Goal: Information Seeking & Learning: Learn about a topic

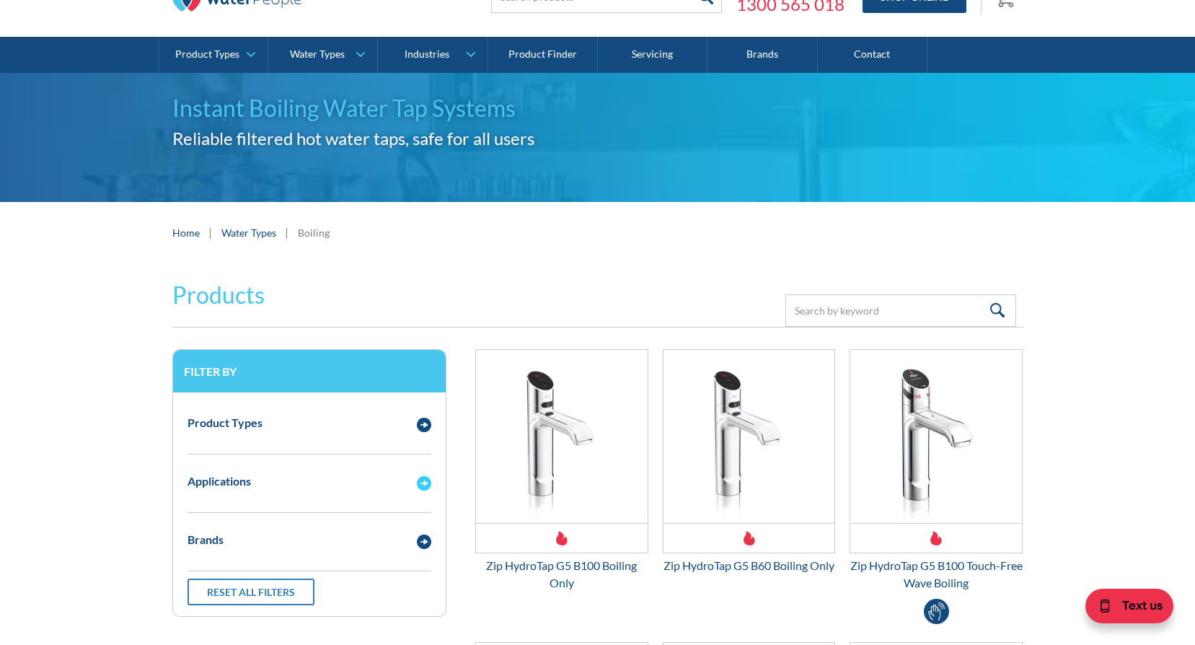
click at [414, 490] on div "Email Form 3" at bounding box center [424, 482] width 29 height 18
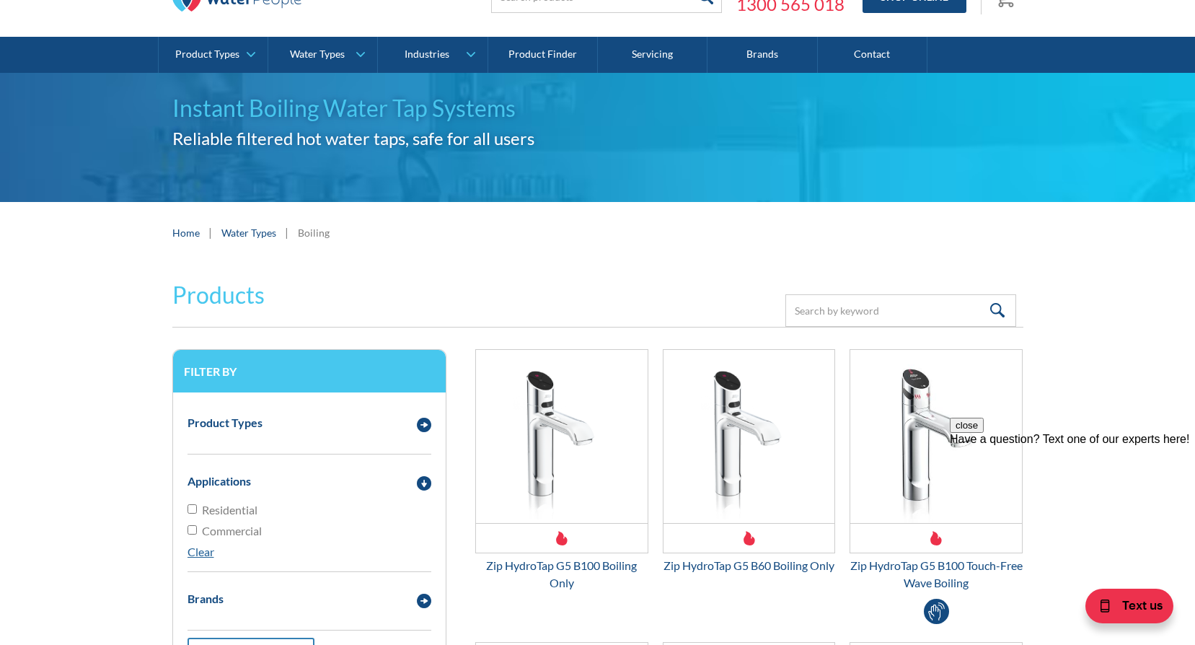
click at [192, 513] on input "Residential" at bounding box center [192, 508] width 9 height 9
checkbox input "true"
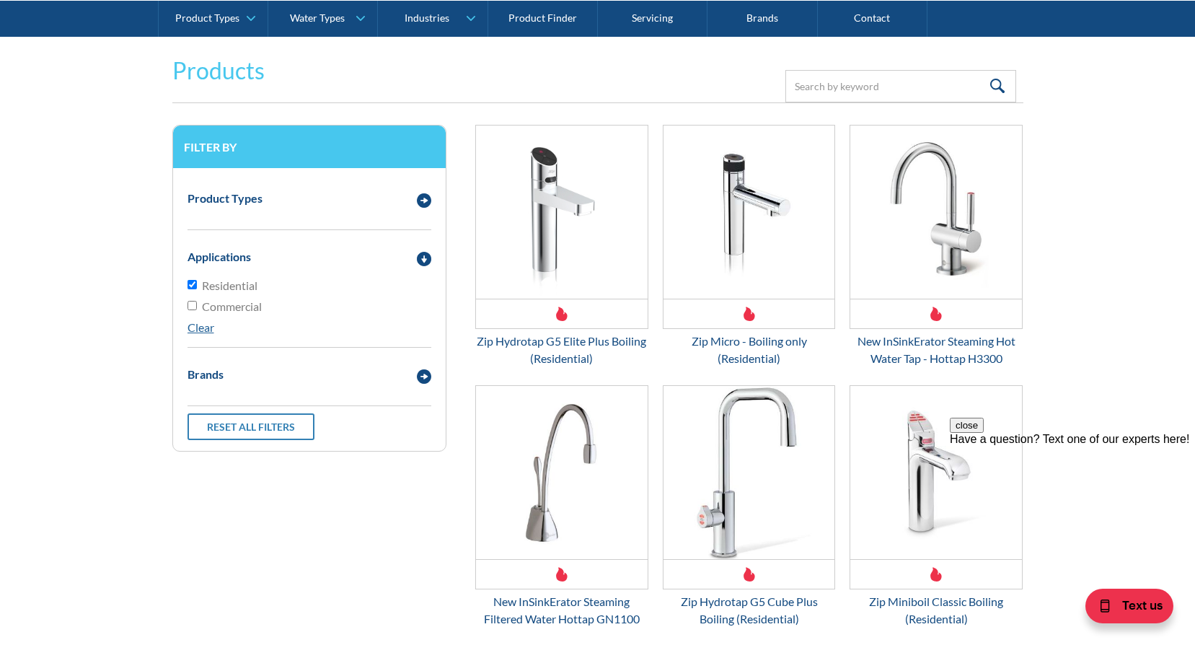
scroll to position [335, 0]
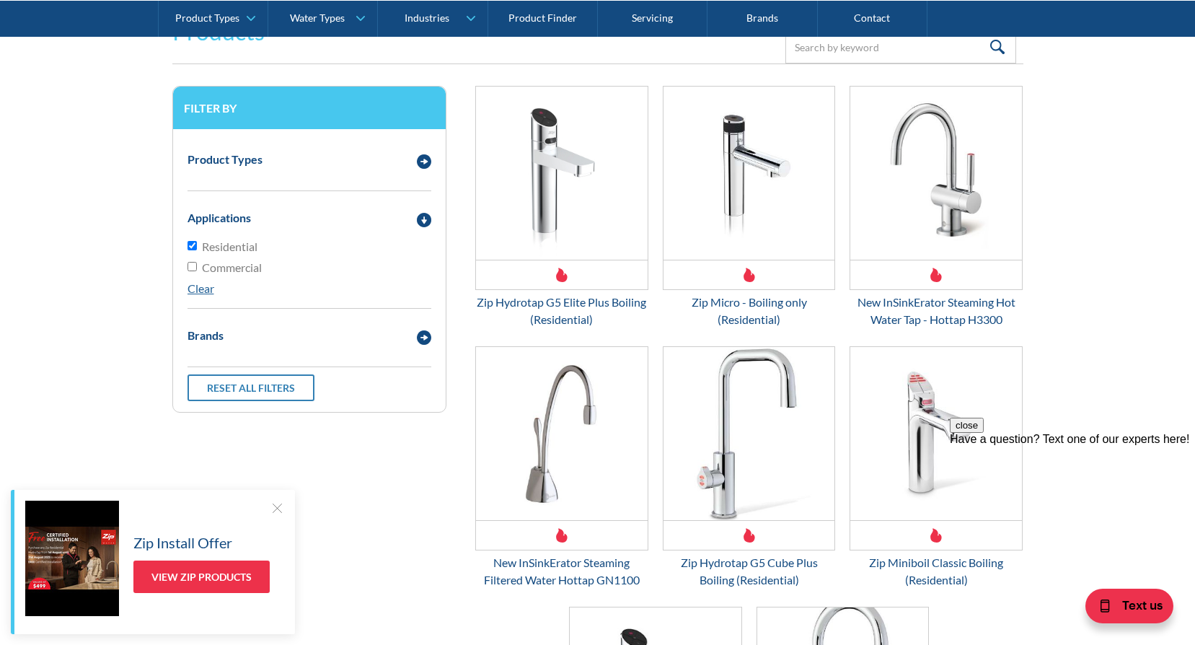
click at [1163, 259] on form "Products Filter Filter by Product Types Filtered Water Taps Sensor/Hands Free T…" at bounding box center [597, 461] width 1167 height 922
click at [275, 509] on div at bounding box center [277, 508] width 14 height 14
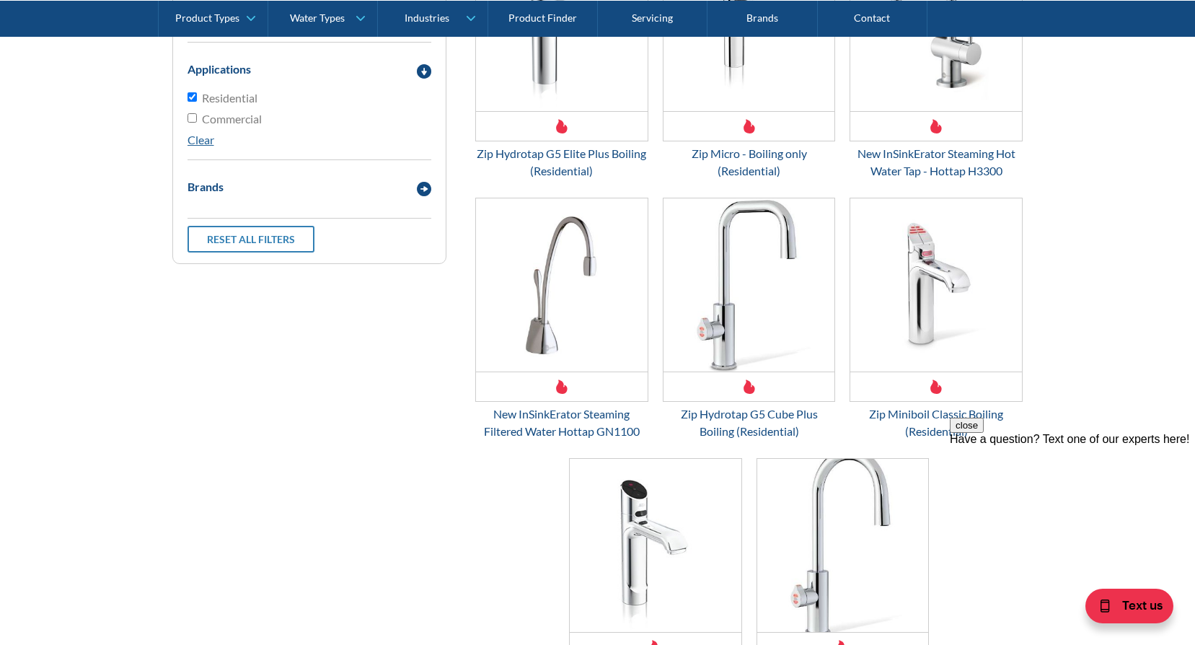
scroll to position [480, 0]
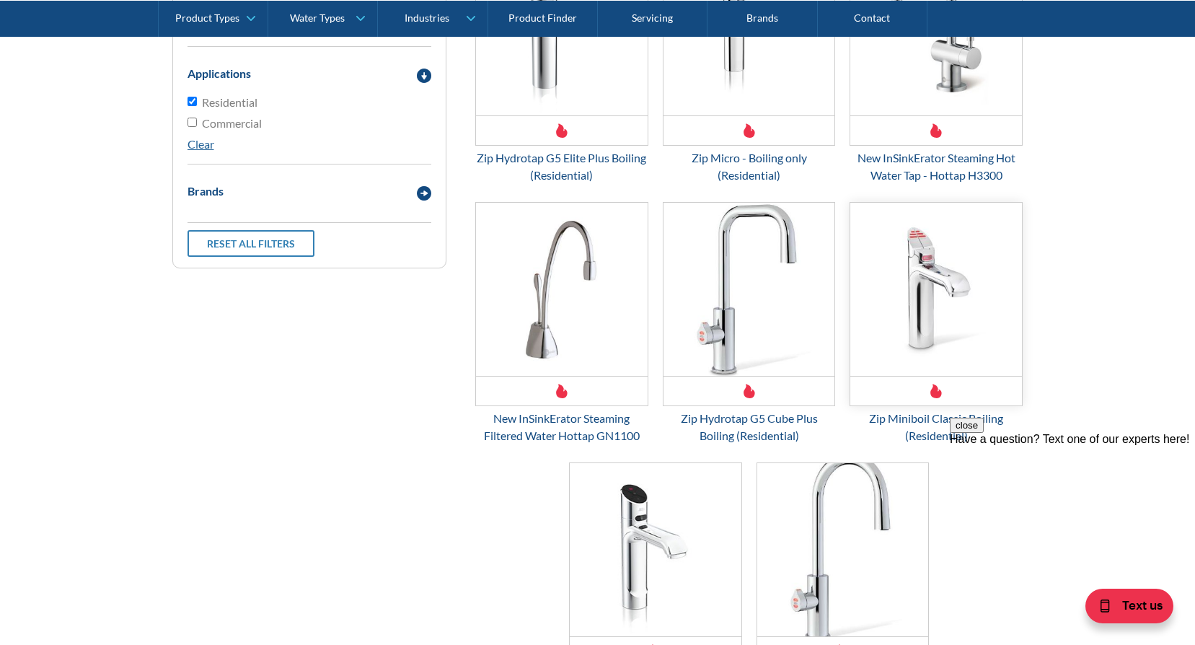
click at [939, 304] on img "Email Form 3" at bounding box center [937, 289] width 172 height 173
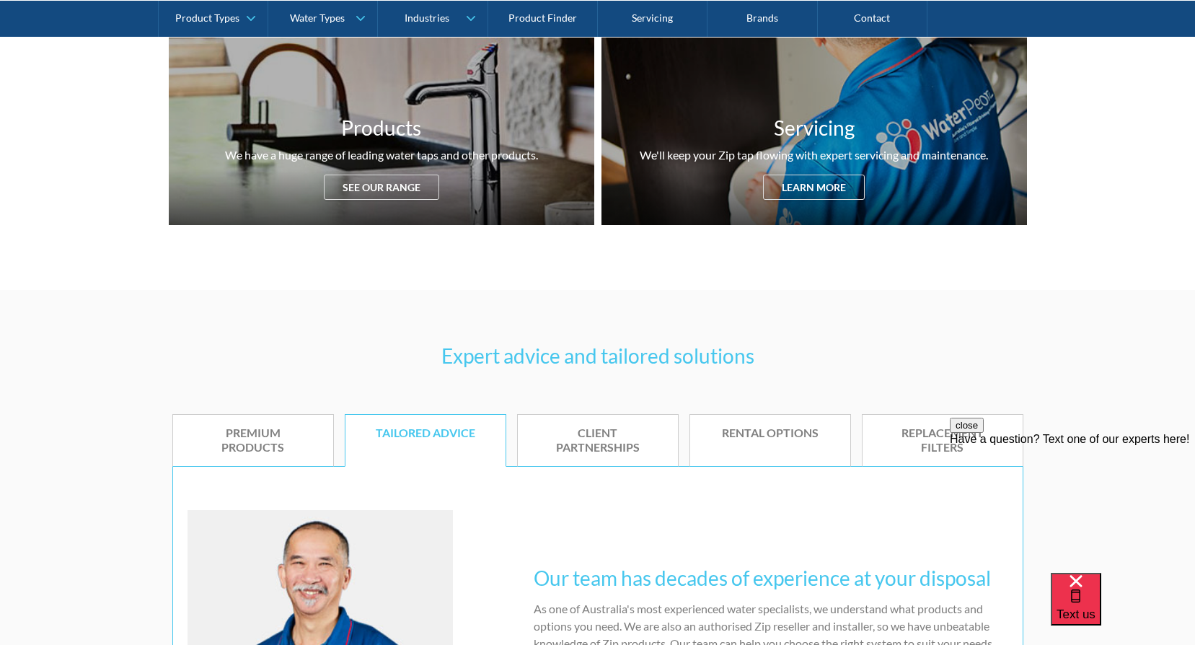
scroll to position [505, 0]
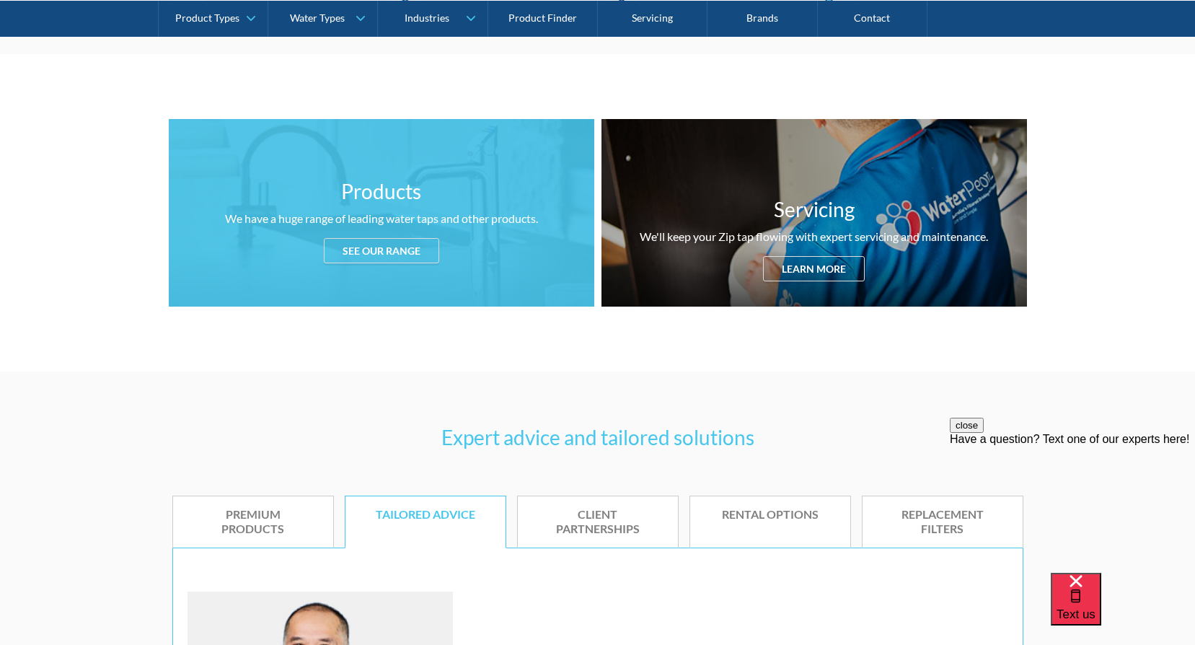
click at [361, 258] on div "See our range" at bounding box center [381, 250] width 115 height 25
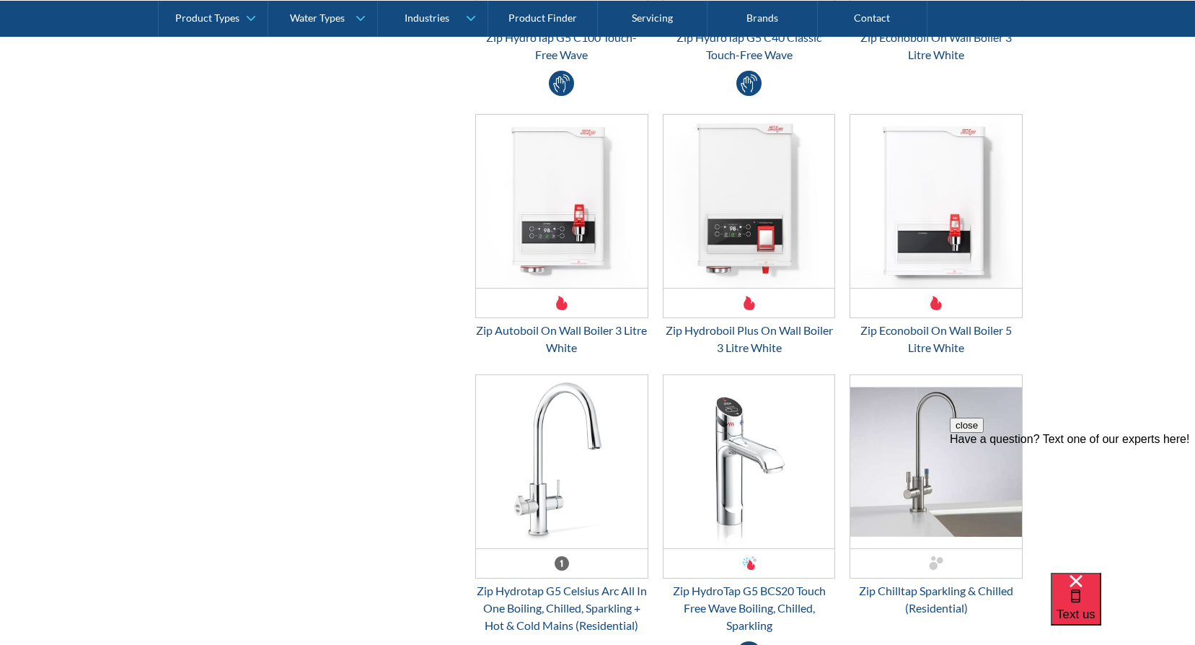
scroll to position [3930, 0]
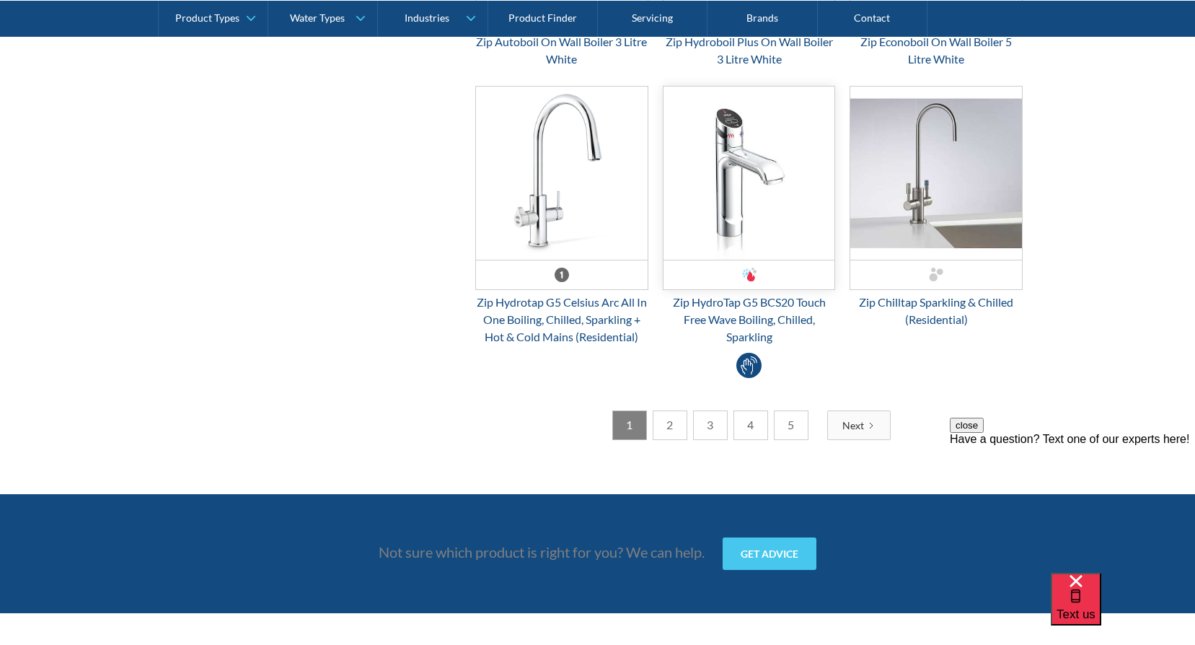
click at [742, 239] on img "Email Form 3" at bounding box center [750, 173] width 172 height 173
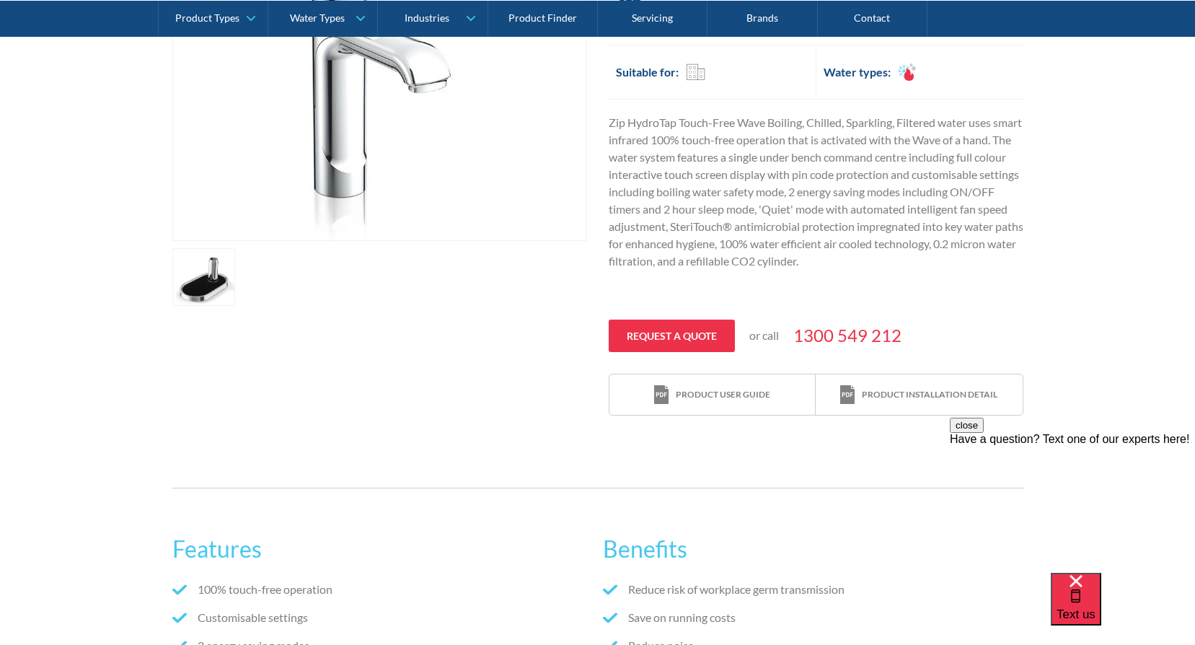
scroll to position [433, 0]
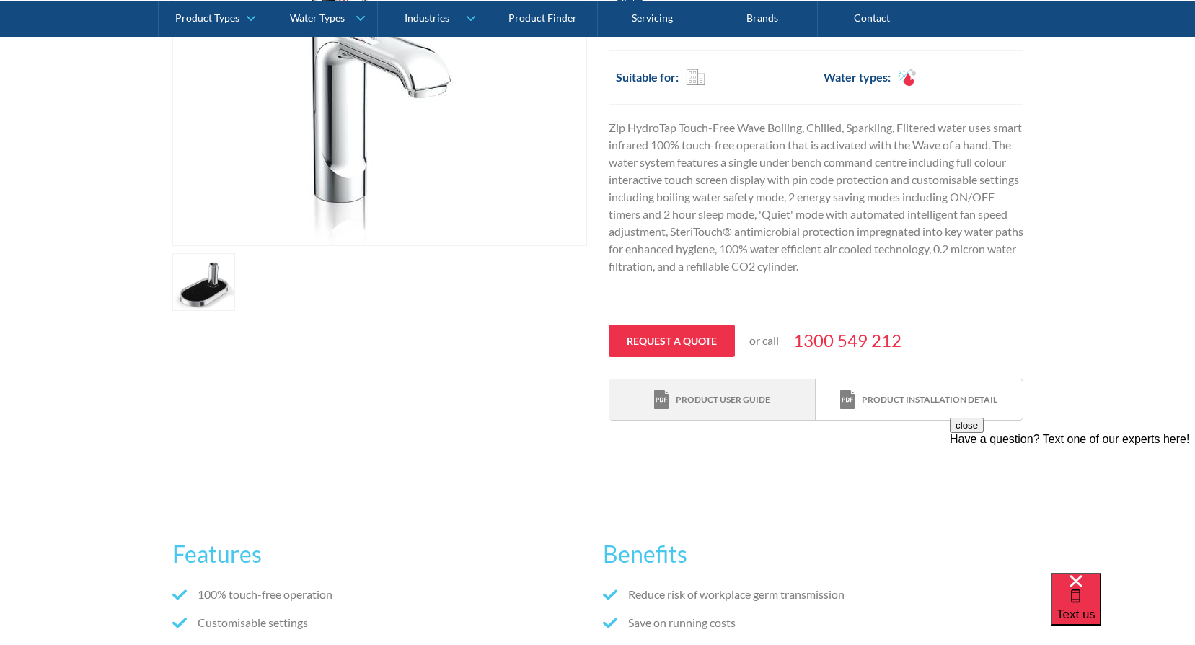
click at [695, 405] on div "Product user guide" at bounding box center [723, 399] width 95 height 13
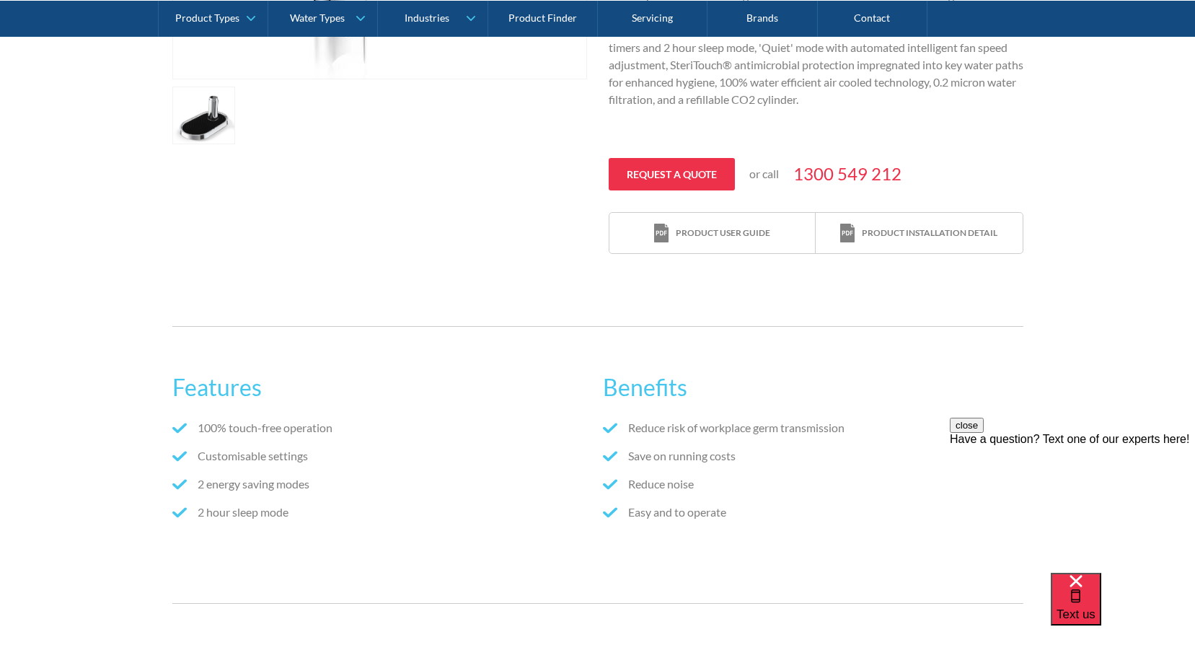
scroll to position [649, 0]
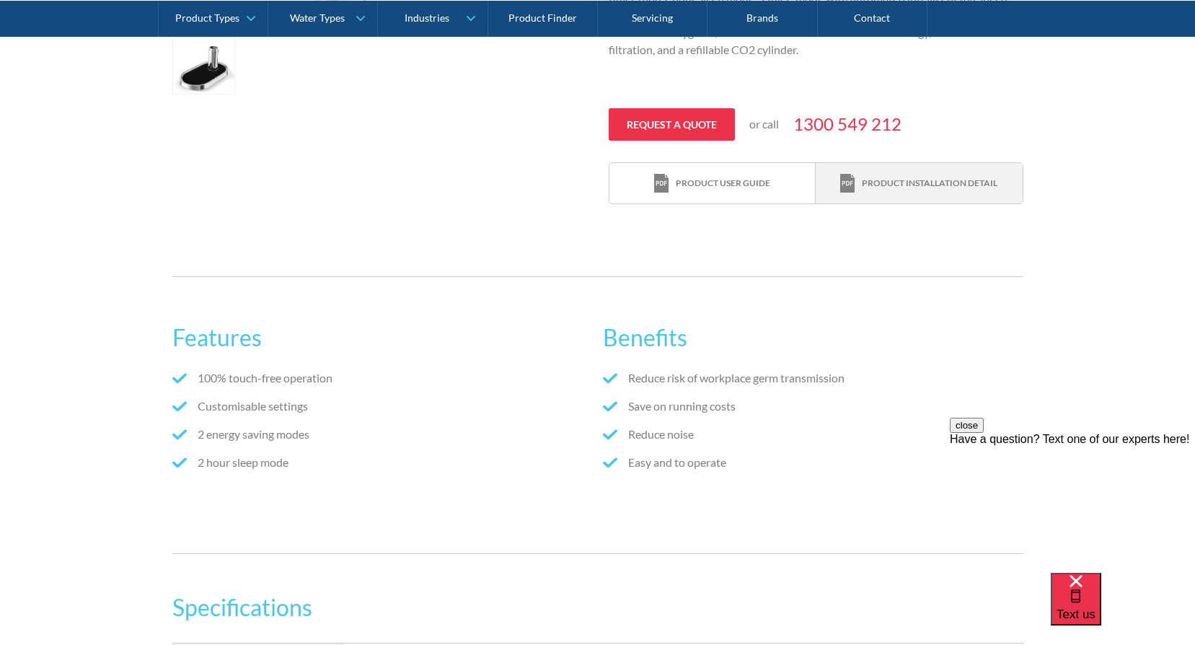
click at [965, 187] on div "Product installation detail" at bounding box center [930, 183] width 136 height 13
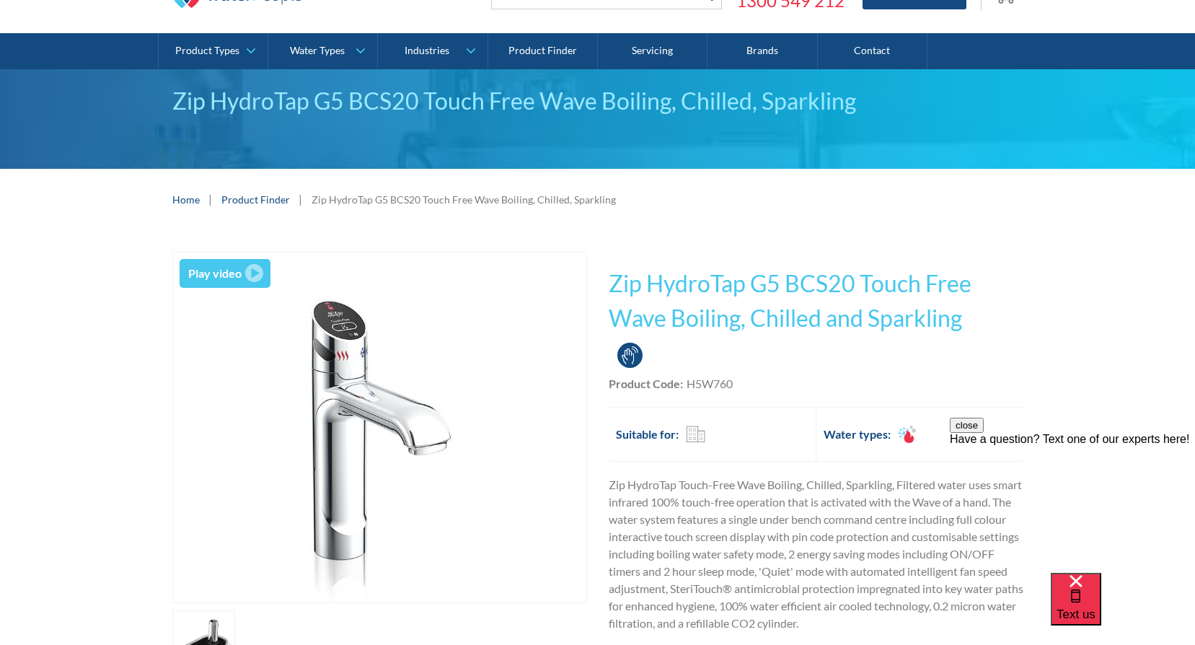
scroll to position [72, 0]
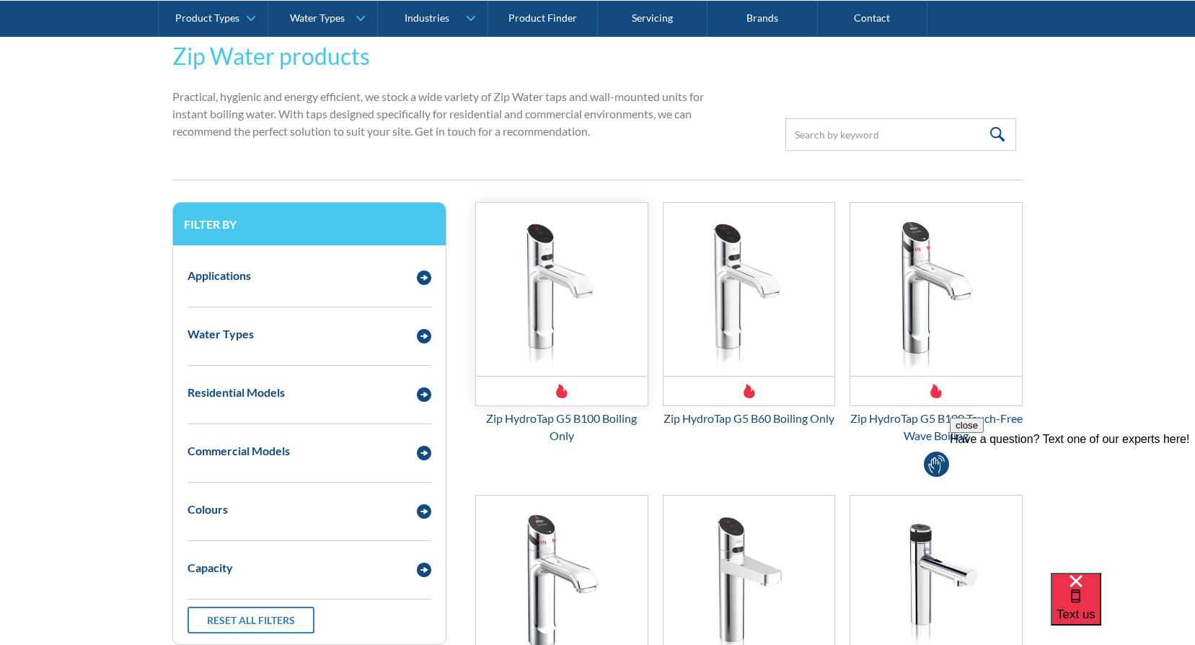
click at [587, 403] on div "Email Form 3" at bounding box center [562, 391] width 172 height 30
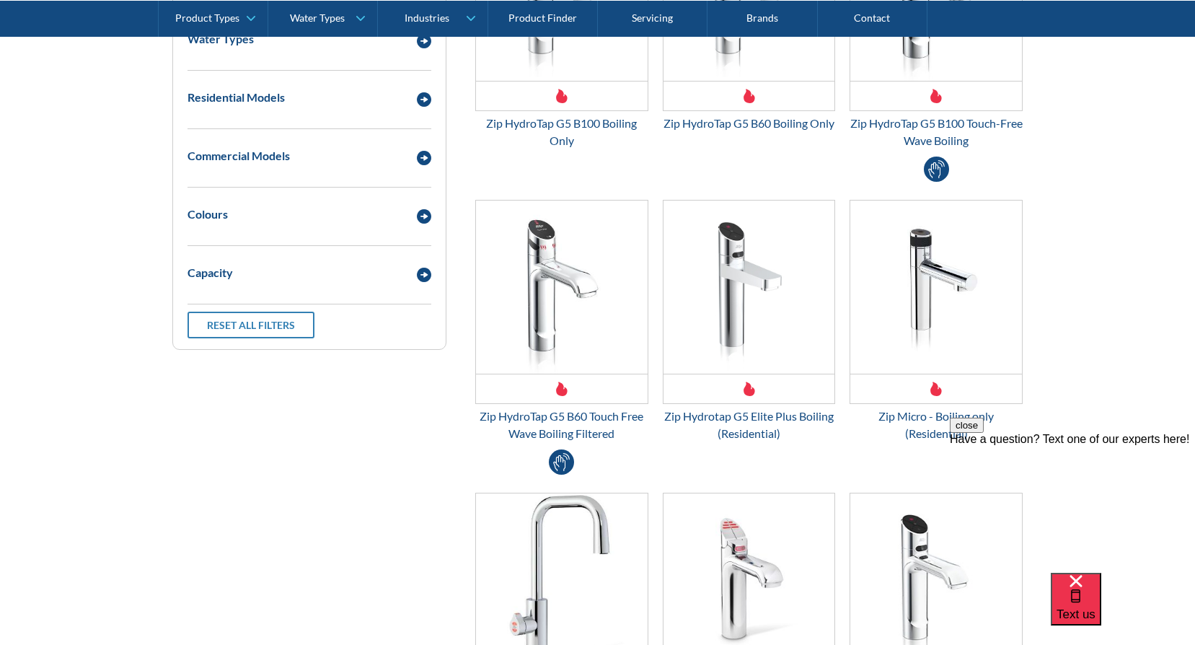
scroll to position [649, 0]
